Goal: Navigation & Orientation: Find specific page/section

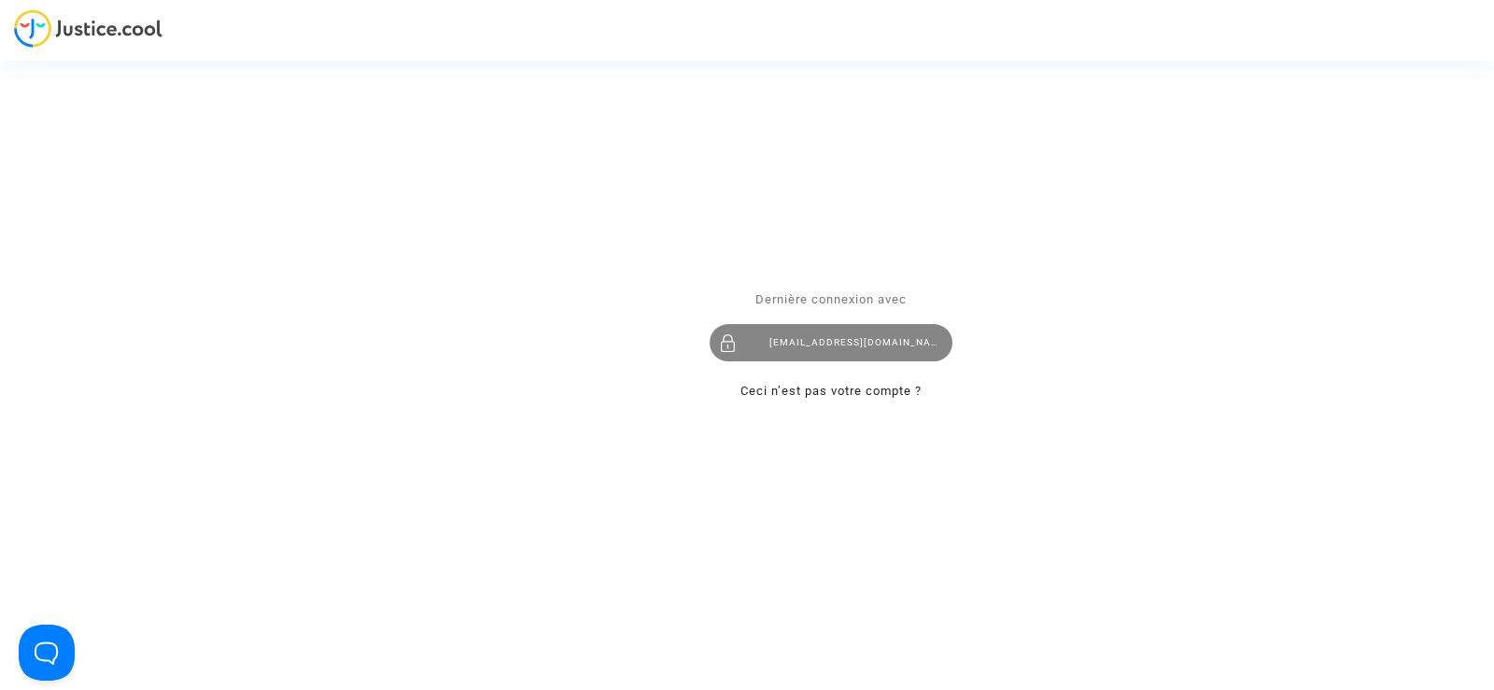
click at [788, 356] on div "contact@onrbat.fr" at bounding box center [831, 342] width 243 height 37
